Goal: Information Seeking & Learning: Learn about a topic

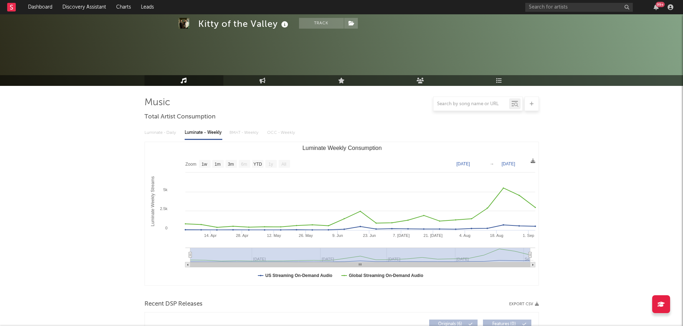
select select "1w"
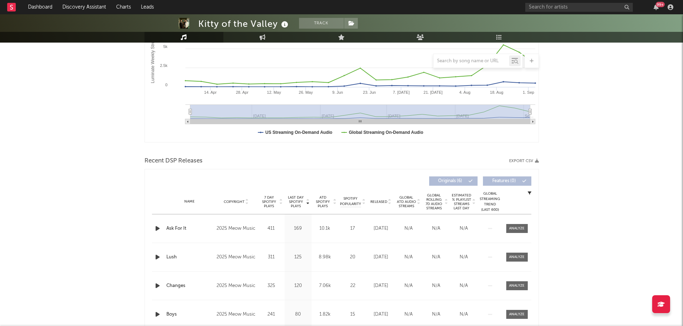
click at [157, 230] on icon "button" at bounding box center [158, 228] width 8 height 9
click at [157, 227] on icon "button" at bounding box center [157, 228] width 7 height 9
click at [156, 257] on icon "button" at bounding box center [158, 257] width 8 height 9
click at [342, 317] on div at bounding box center [342, 318] width 90 height 2
click at [156, 257] on icon "button" at bounding box center [157, 257] width 7 height 9
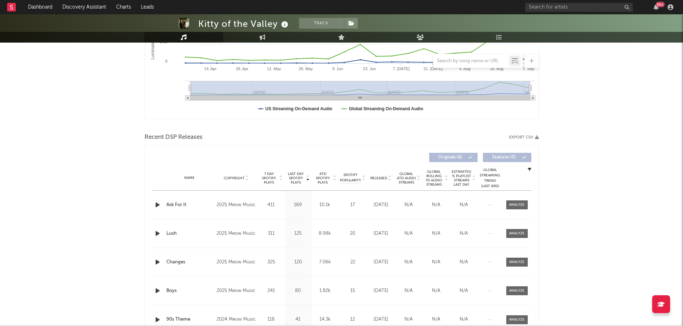
scroll to position [179, 0]
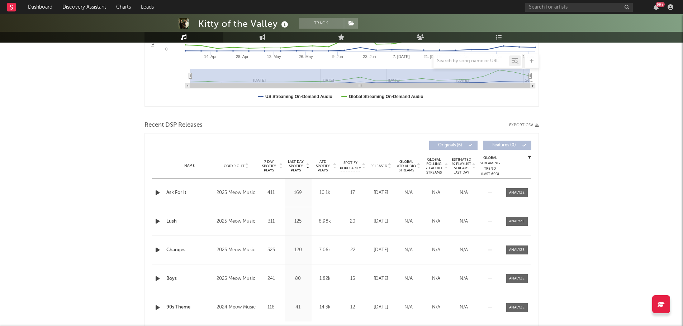
click at [157, 249] on icon "button" at bounding box center [158, 250] width 8 height 9
click at [157, 249] on icon "button" at bounding box center [157, 250] width 7 height 9
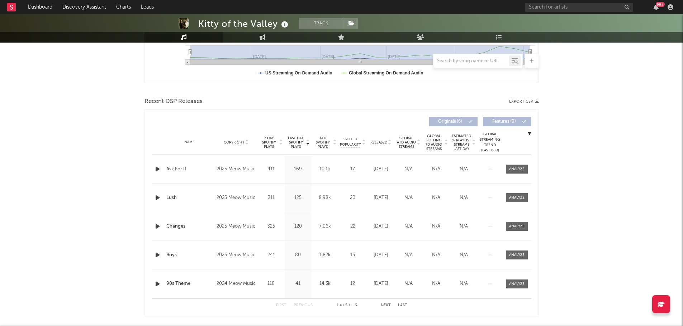
scroll to position [215, 0]
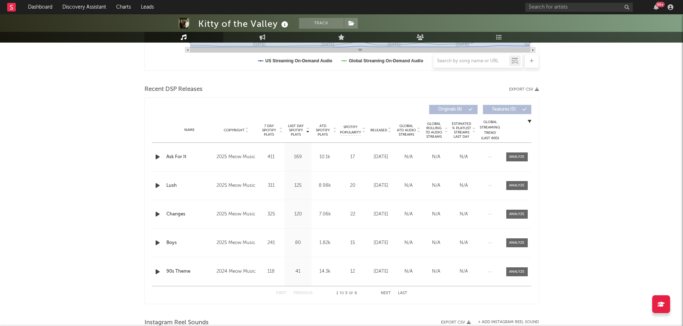
click at [157, 272] on icon "button" at bounding box center [158, 272] width 8 height 9
click at [331, 317] on div at bounding box center [342, 318] width 90 height 2
drag, startPoint x: 157, startPoint y: 271, endPoint x: 135, endPoint y: 255, distance: 26.0
click at [157, 271] on icon "button" at bounding box center [157, 272] width 7 height 9
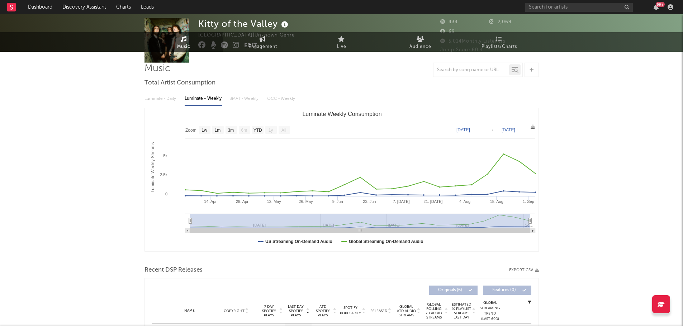
scroll to position [0, 0]
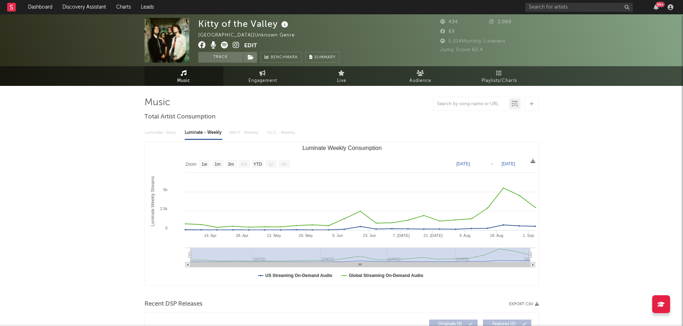
click at [286, 25] on icon at bounding box center [284, 25] width 10 height 10
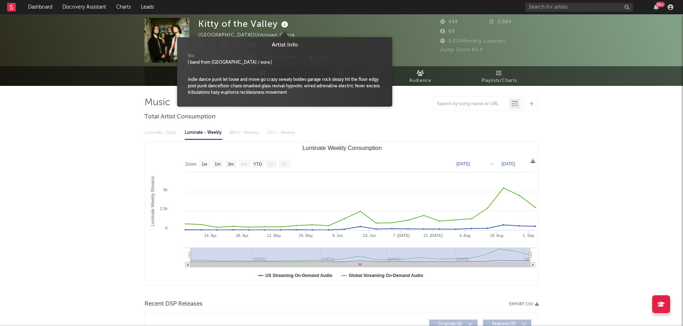
click at [286, 25] on icon at bounding box center [284, 25] width 10 height 10
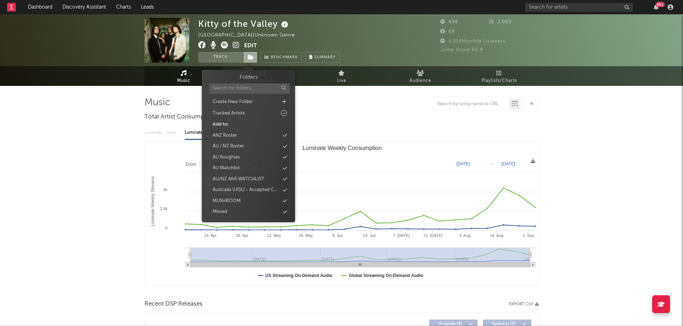
click at [250, 59] on icon at bounding box center [251, 57] width 6 height 5
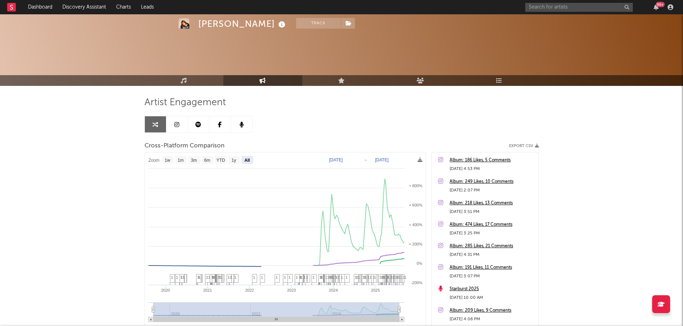
select select "All"
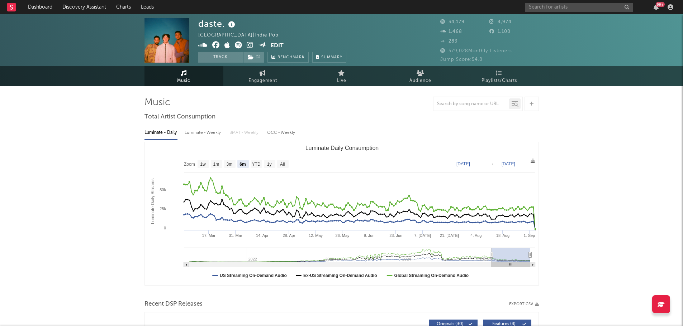
select select "6m"
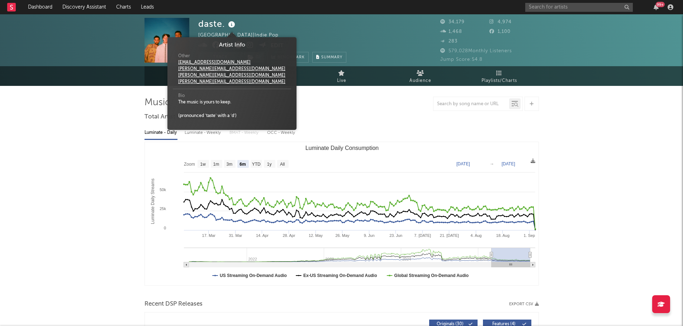
click at [230, 24] on icon at bounding box center [231, 25] width 10 height 10
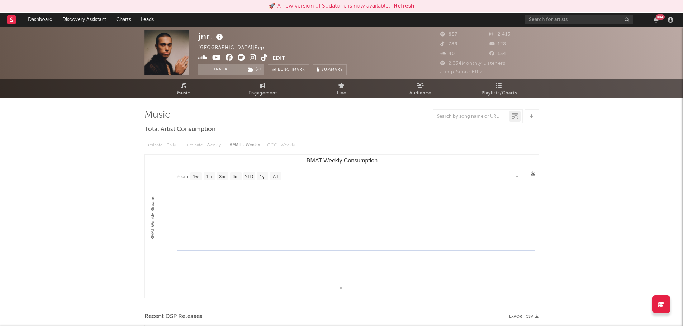
select select "1w"
click at [412, 8] on button "Refresh" at bounding box center [403, 6] width 21 height 9
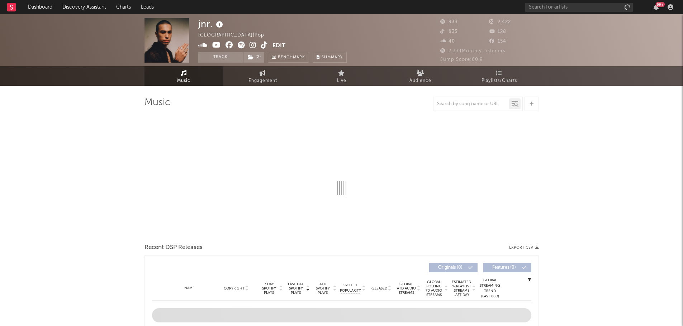
select select "1w"
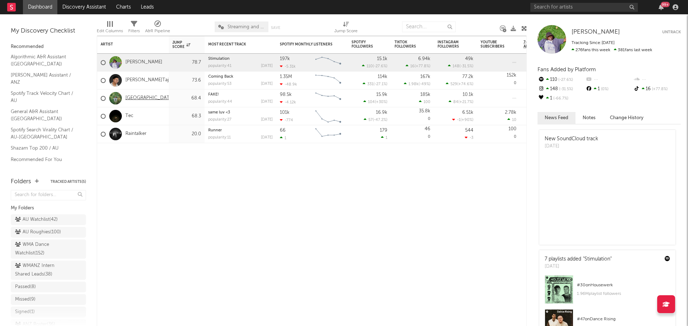
drag, startPoint x: 32, startPoint y: 218, endPoint x: 130, endPoint y: 101, distance: 152.7
click at [32, 218] on div "AU Watchlist ( 42 )" at bounding box center [36, 220] width 43 height 9
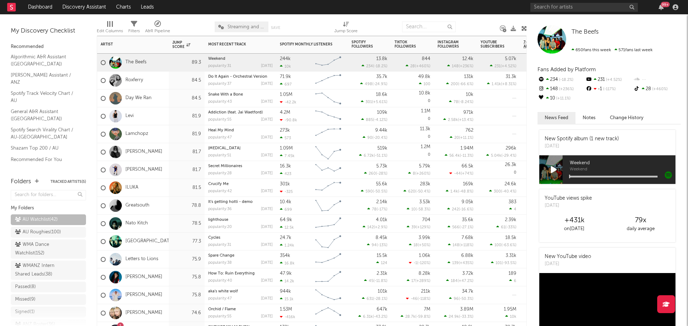
click at [157, 191] on div "ILUKA" at bounding box center [133, 188] width 72 height 18
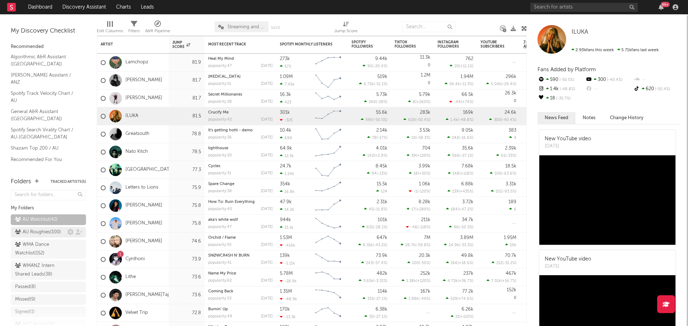
click at [39, 236] on div "AU Roughies ( 100 )" at bounding box center [38, 232] width 46 height 9
